Goal: Task Accomplishment & Management: Manage account settings

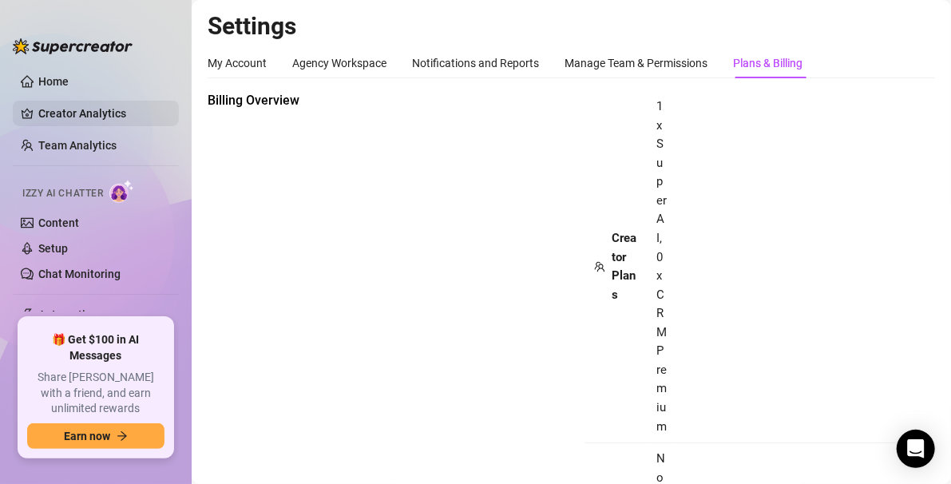
click at [61, 120] on link "Creator Analytics" at bounding box center [102, 114] width 128 height 26
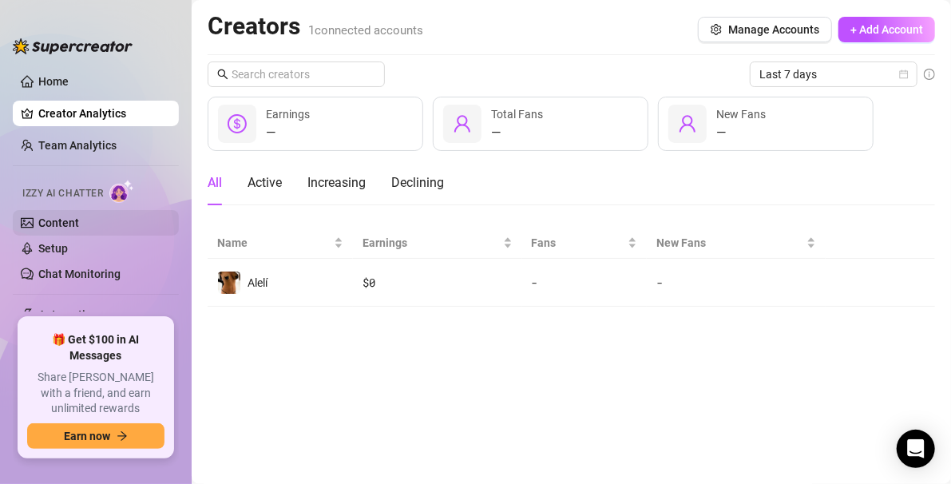
click at [69, 229] on link "Content" at bounding box center [58, 222] width 41 height 13
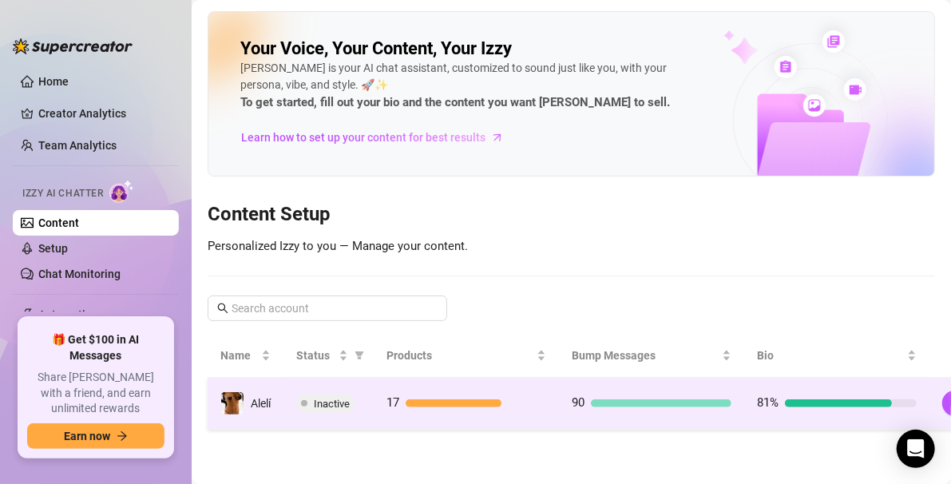
click at [340, 399] on span "Inactive" at bounding box center [332, 404] width 36 height 12
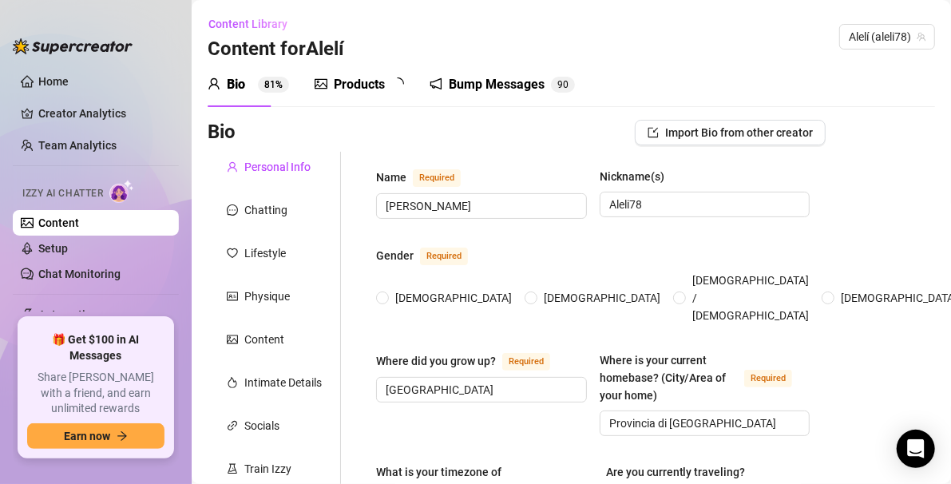
radio input "true"
type input "[DATE]"
click at [47, 249] on link "Setup" at bounding box center [53, 248] width 30 height 13
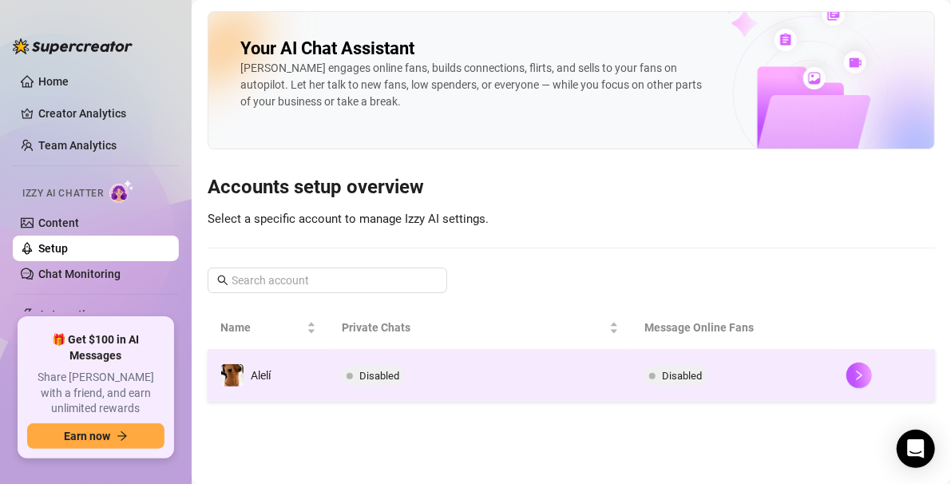
click at [384, 378] on span "Disabled" at bounding box center [379, 376] width 40 height 12
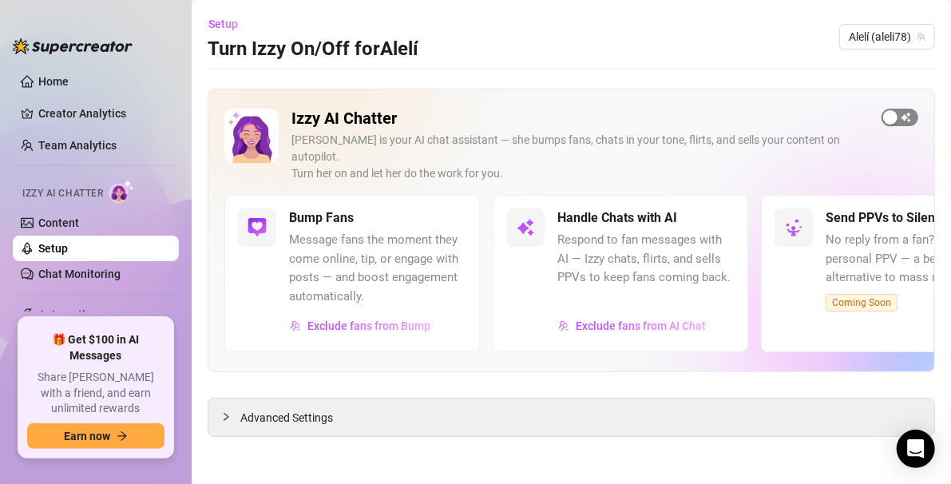
click at [570, 113] on span "button" at bounding box center [899, 118] width 37 height 18
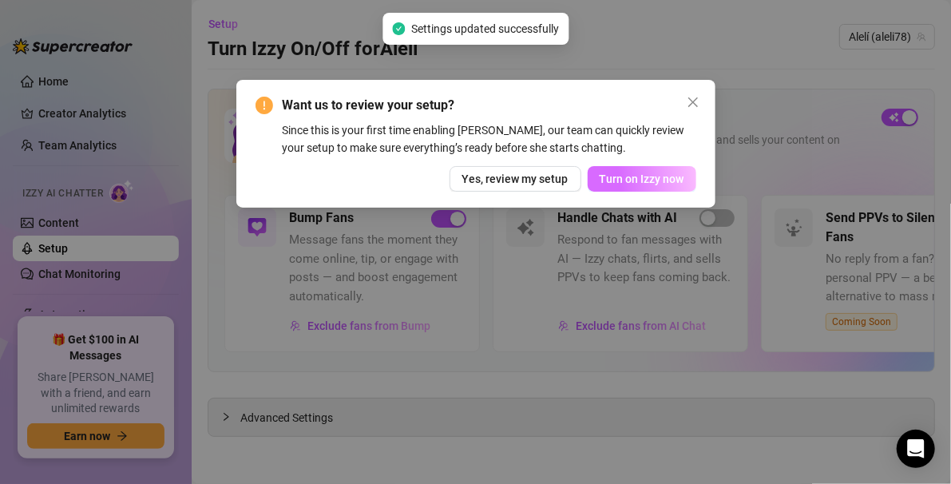
click at [570, 168] on button "Turn on Izzy now" at bounding box center [642, 179] width 109 height 26
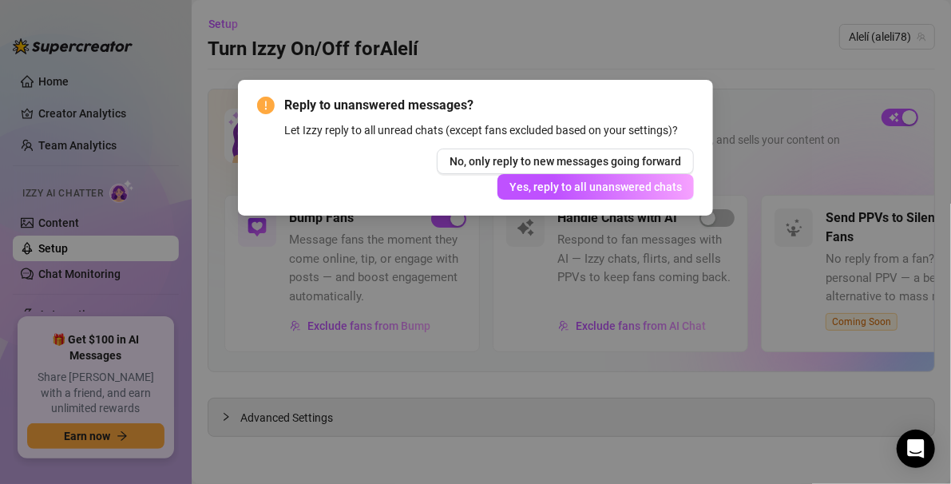
click at [416, 180] on div "No, only reply to new messages going forward Yes, reply to all unanswered chats" at bounding box center [476, 174] width 438 height 51
click at [541, 162] on span "No, only reply to new messages going forward" at bounding box center [566, 161] width 232 height 13
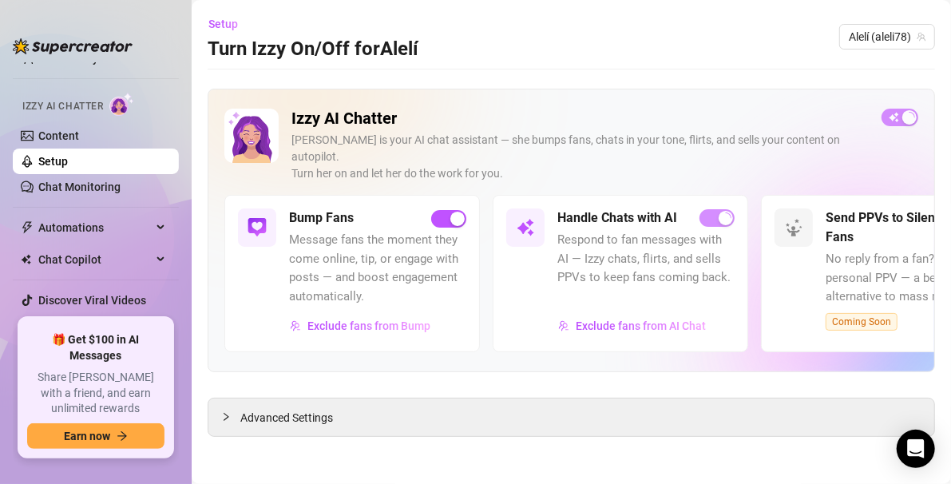
scroll to position [110, 0]
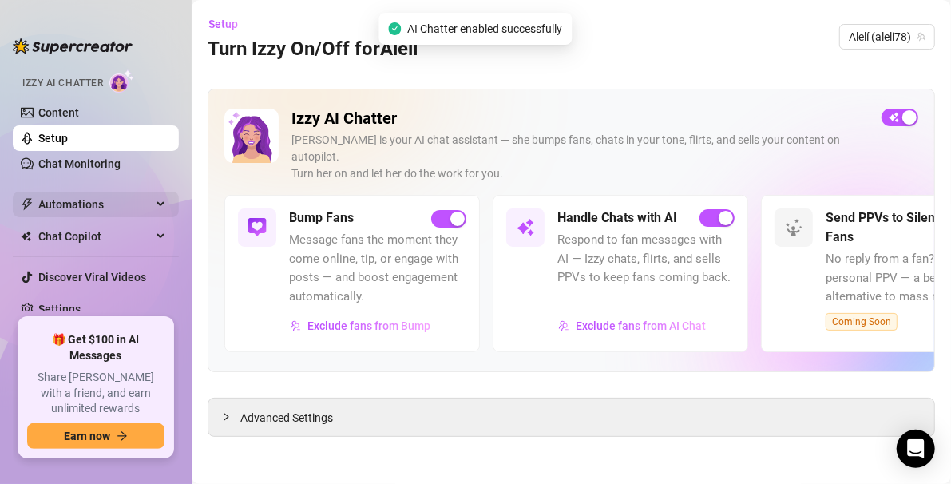
click at [56, 208] on span "Automations" at bounding box center [94, 205] width 113 height 26
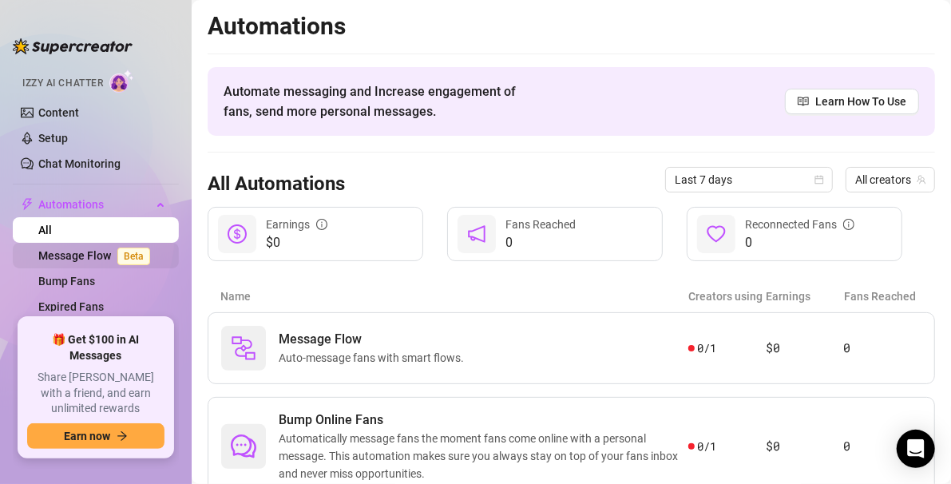
click at [77, 258] on link "Message Flow Beta" at bounding box center [97, 255] width 118 height 13
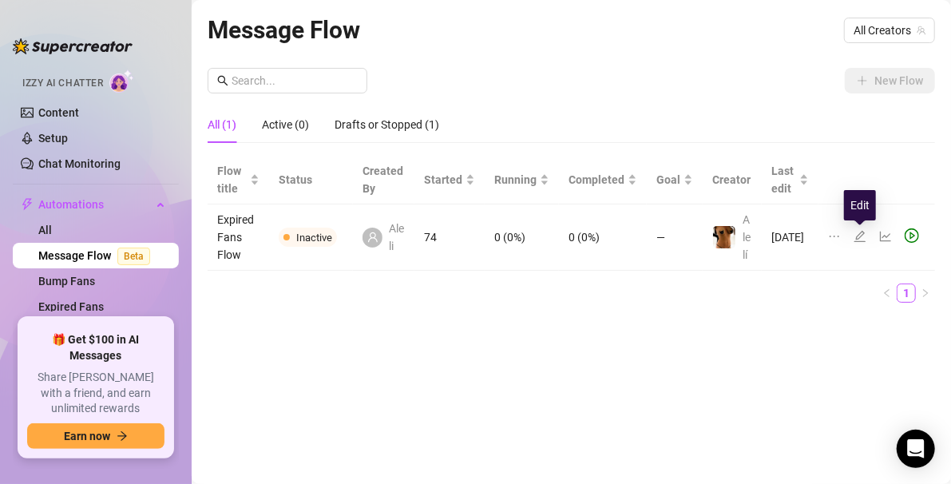
click at [570, 233] on icon "edit" at bounding box center [859, 236] width 11 height 11
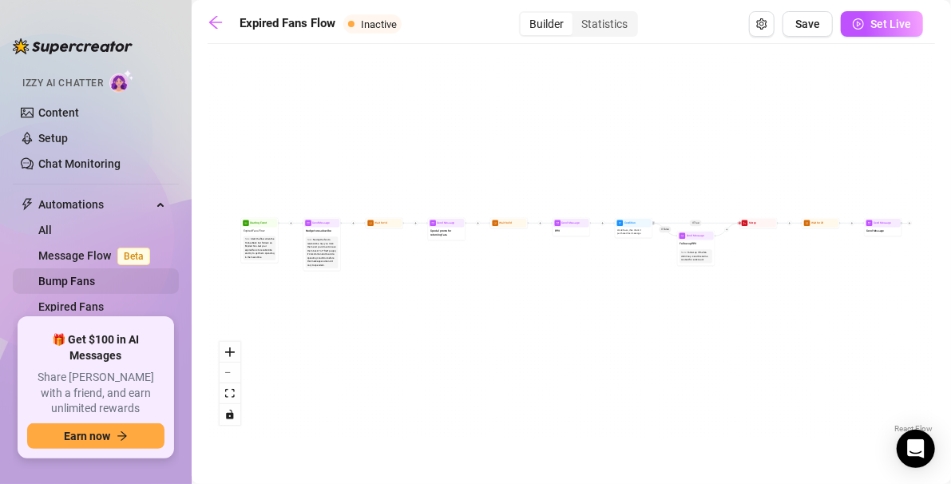
click at [87, 275] on link "Bump Fans" at bounding box center [66, 281] width 57 height 13
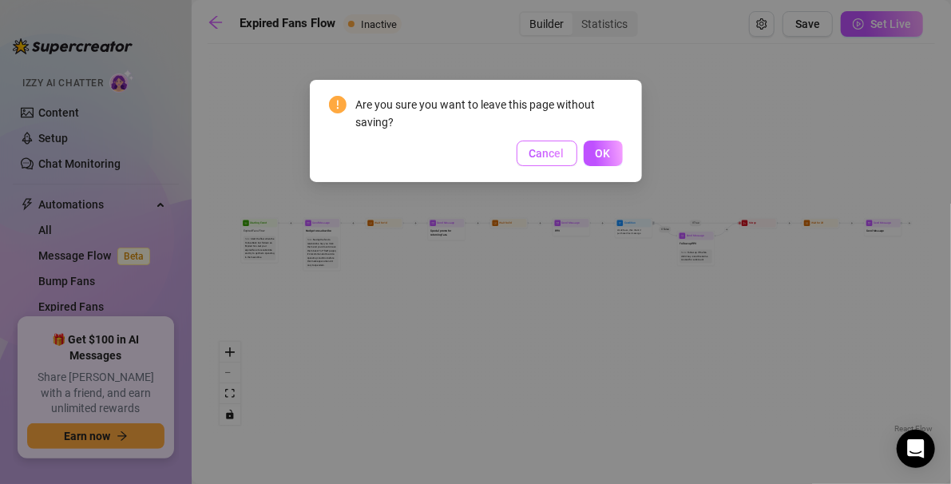
click at [536, 147] on span "Cancel" at bounding box center [546, 153] width 35 height 13
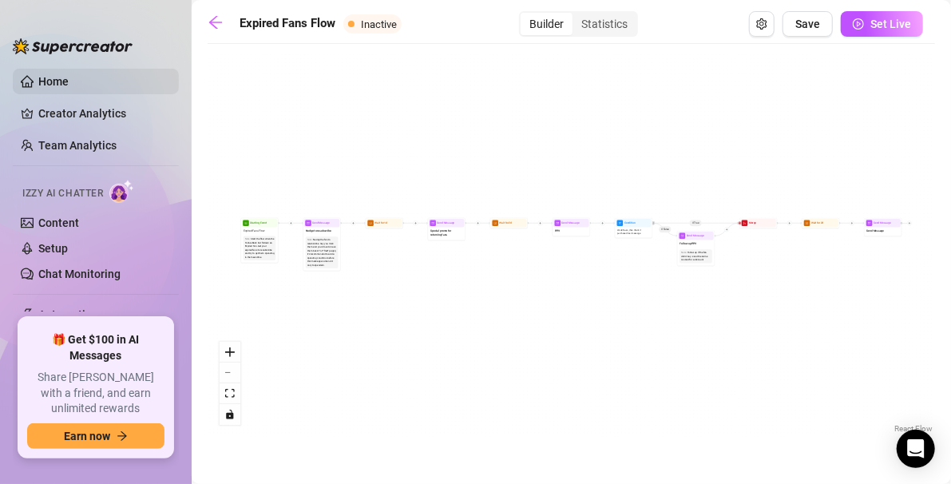
click at [69, 75] on link "Home" at bounding box center [53, 81] width 30 height 13
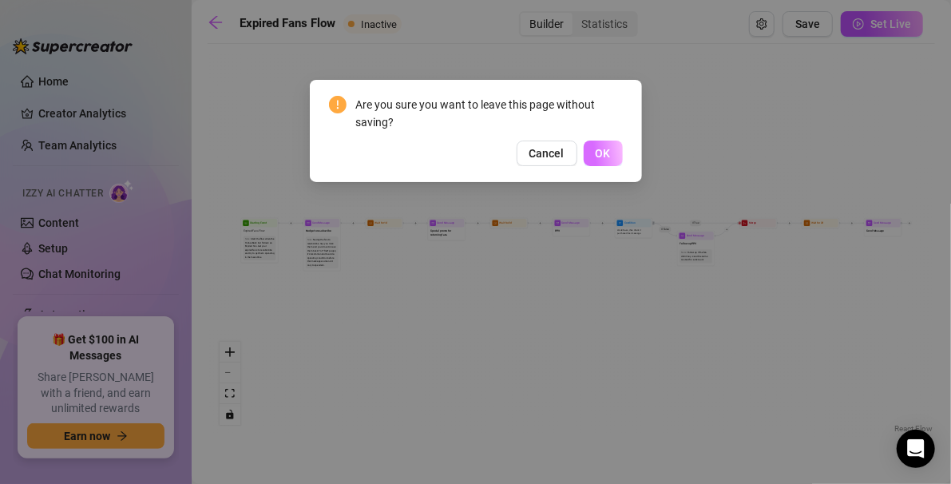
click at [570, 153] on span "OK" at bounding box center [603, 153] width 15 height 13
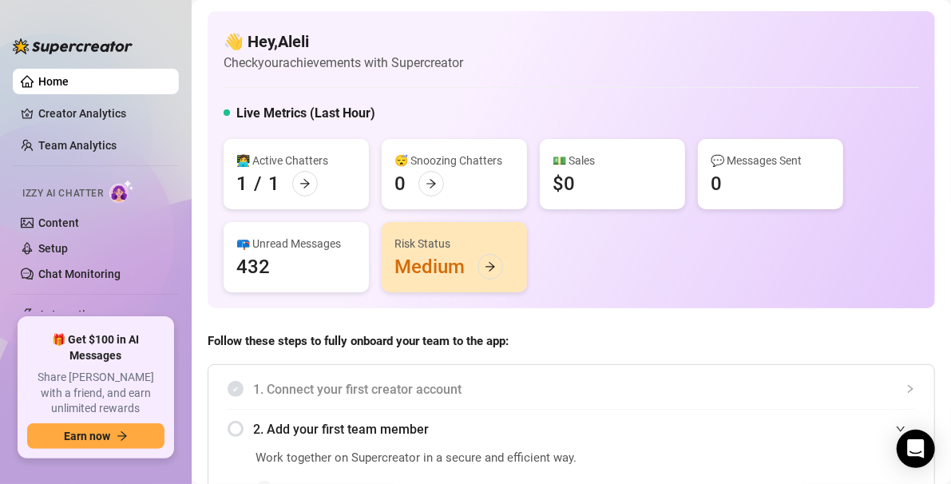
click at [472, 259] on div "Risk Status Medium" at bounding box center [454, 257] width 145 height 70
click at [488, 263] on icon "arrow-right" at bounding box center [490, 266] width 11 height 11
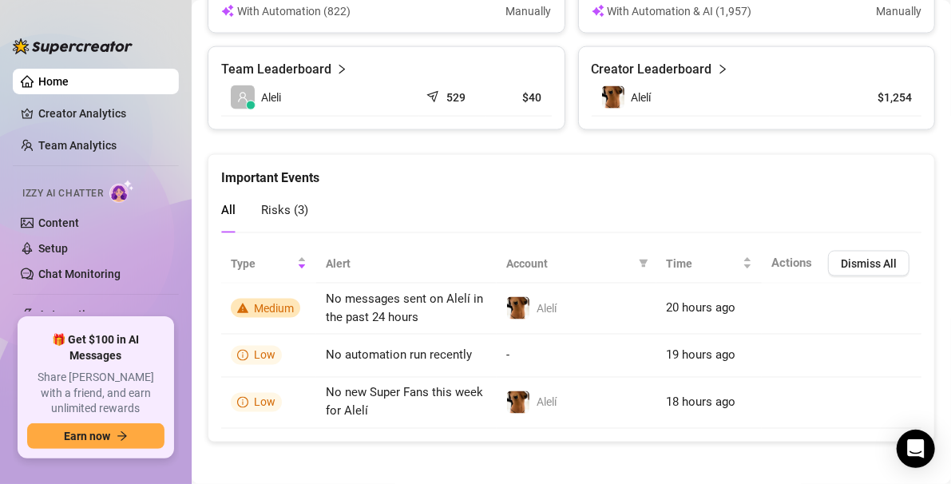
scroll to position [1103, 0]
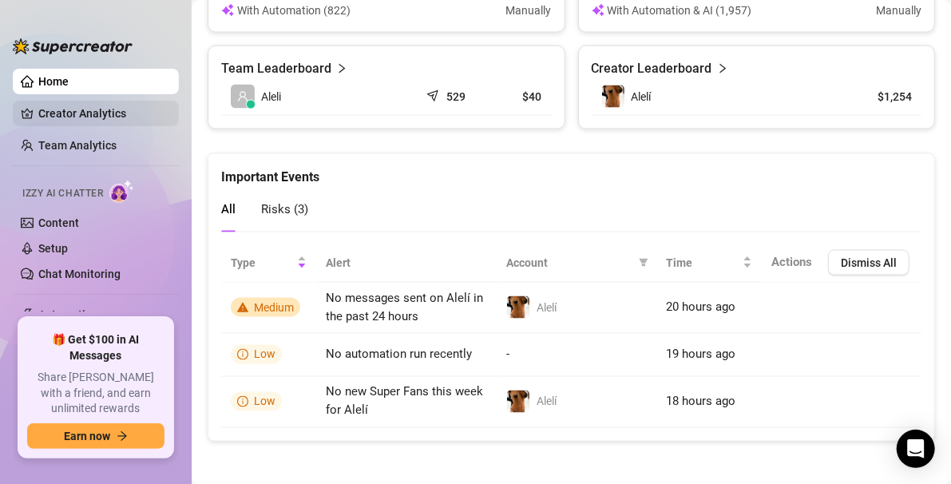
click at [88, 109] on link "Creator Analytics" at bounding box center [102, 114] width 128 height 26
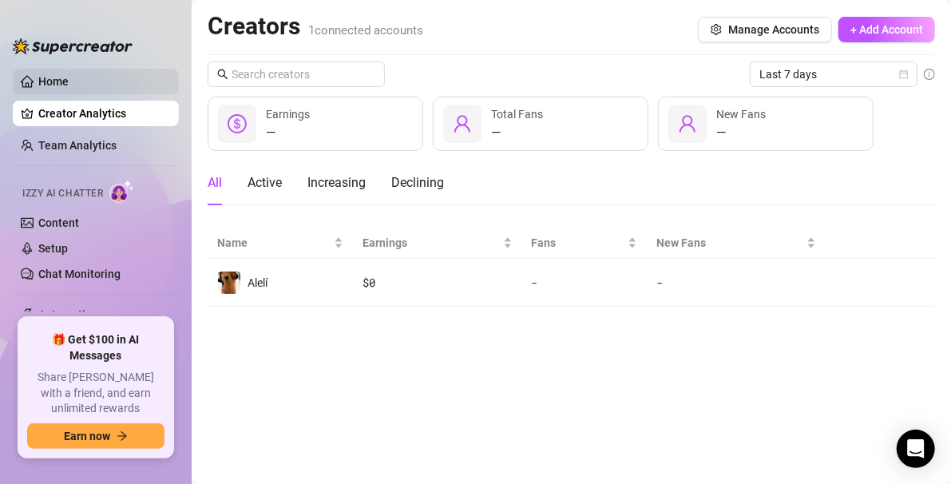
click at [66, 82] on link "Home" at bounding box center [53, 81] width 30 height 13
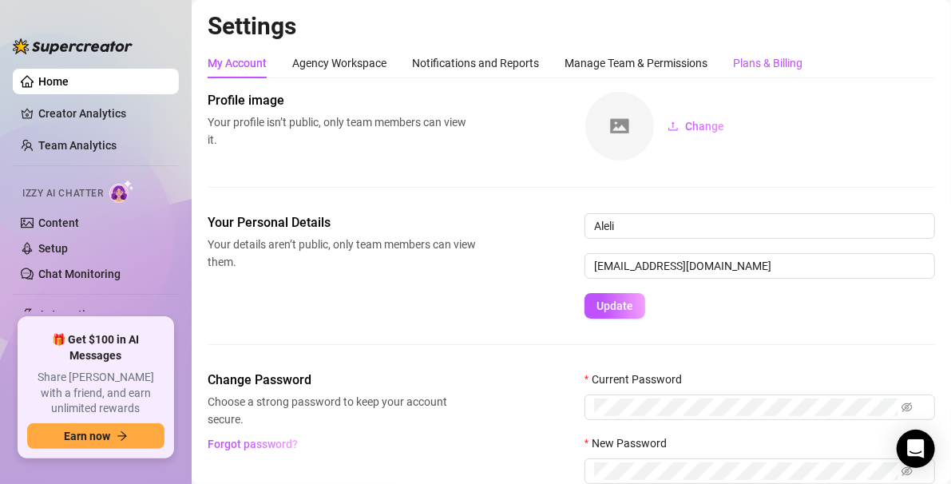
click at [570, 61] on div "Plans & Billing" at bounding box center [767, 63] width 69 height 18
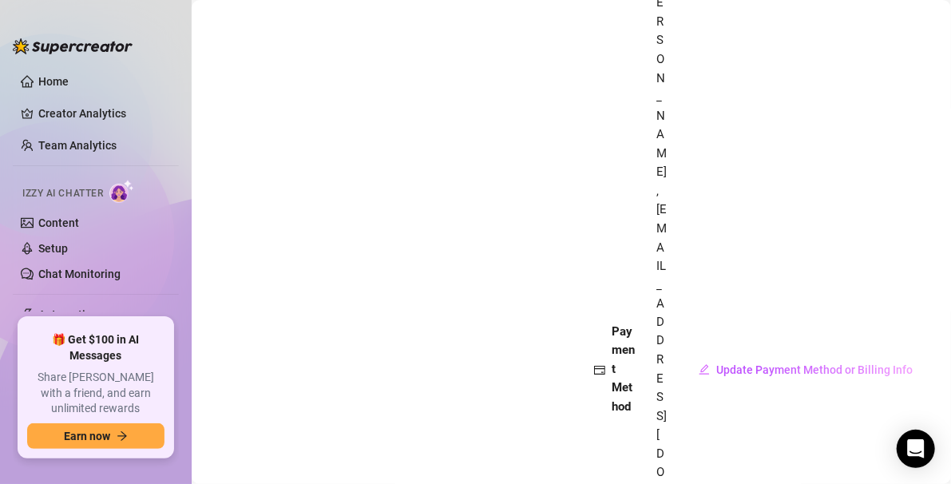
scroll to position [1083, 0]
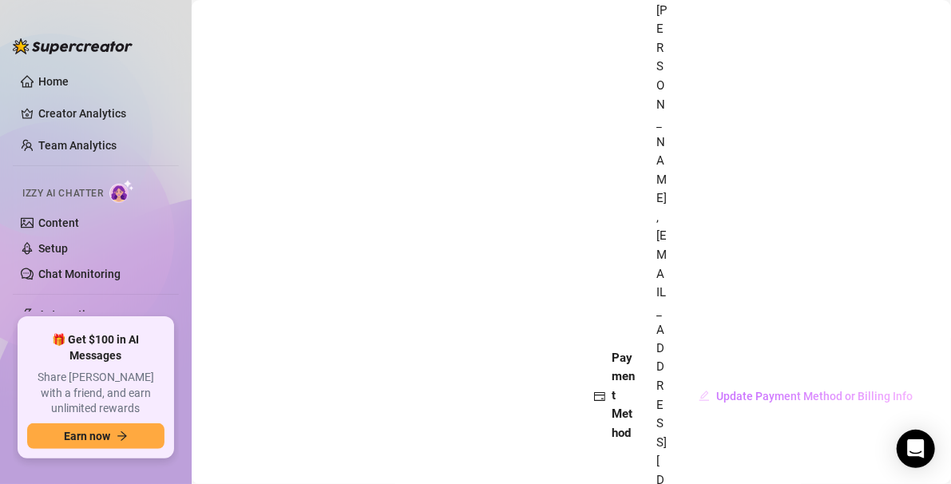
click at [570, 390] on span "Update Payment Method or Billing Info" at bounding box center [814, 396] width 196 height 13
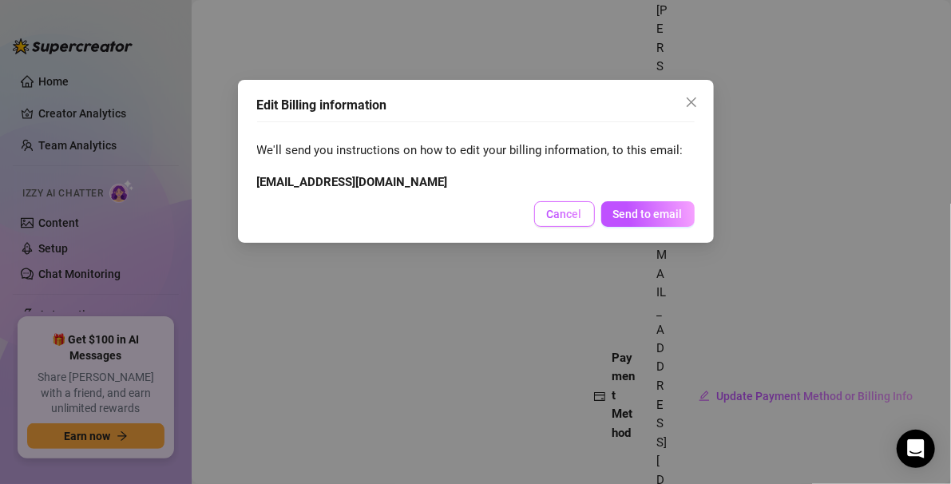
click at [570, 224] on button "Cancel" at bounding box center [564, 214] width 61 height 26
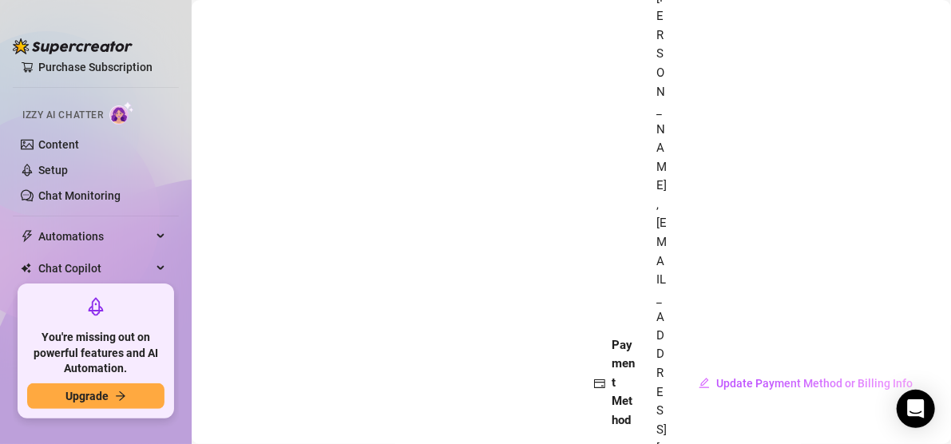
scroll to position [0, 0]
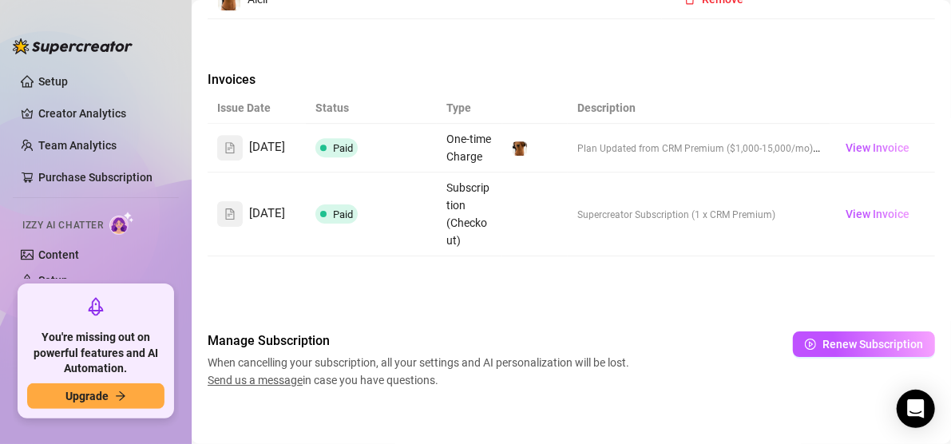
scroll to position [2335, 0]
